Goal: Communication & Community: Participate in discussion

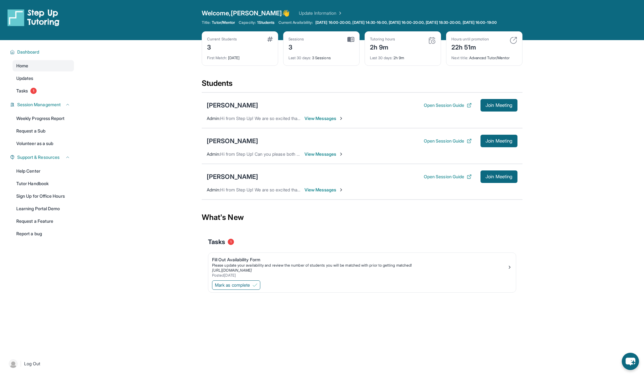
click at [259, 157] on span "Hi from Step Up! Can you please both confirm that you can see this message? We’…" at bounding box center [433, 153] width 427 height 5
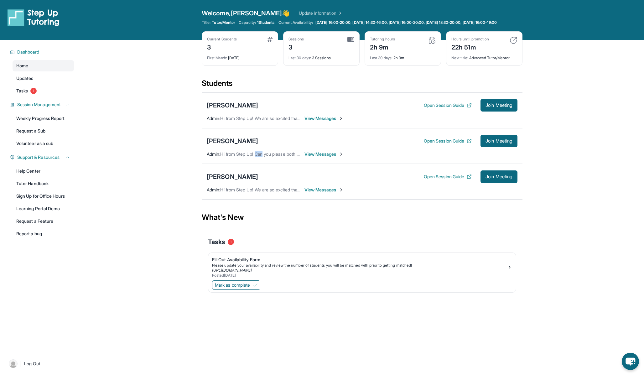
click at [259, 157] on span "Hi from Step Up! Can you please both confirm that you can see this message? We’…" at bounding box center [433, 153] width 427 height 5
click at [248, 157] on span "Hi from Step Up! Can you please both confirm that you can see this message? We’…" at bounding box center [433, 153] width 427 height 5
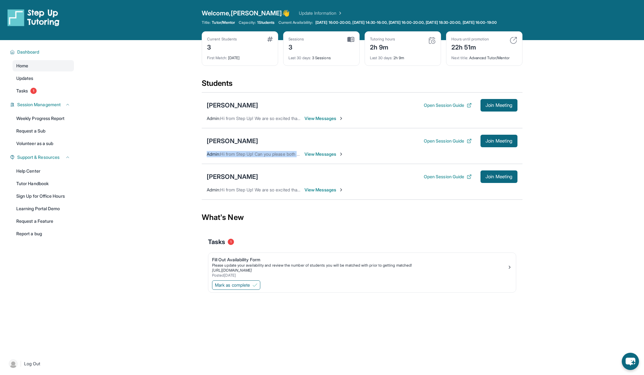
click at [248, 157] on span "Hi from Step Up! Can you please both confirm that you can see this message? We’…" at bounding box center [433, 153] width 427 height 5
click at [252, 145] on div "[PERSON_NAME]" at bounding box center [232, 141] width 51 height 9
